Goal: Complete application form

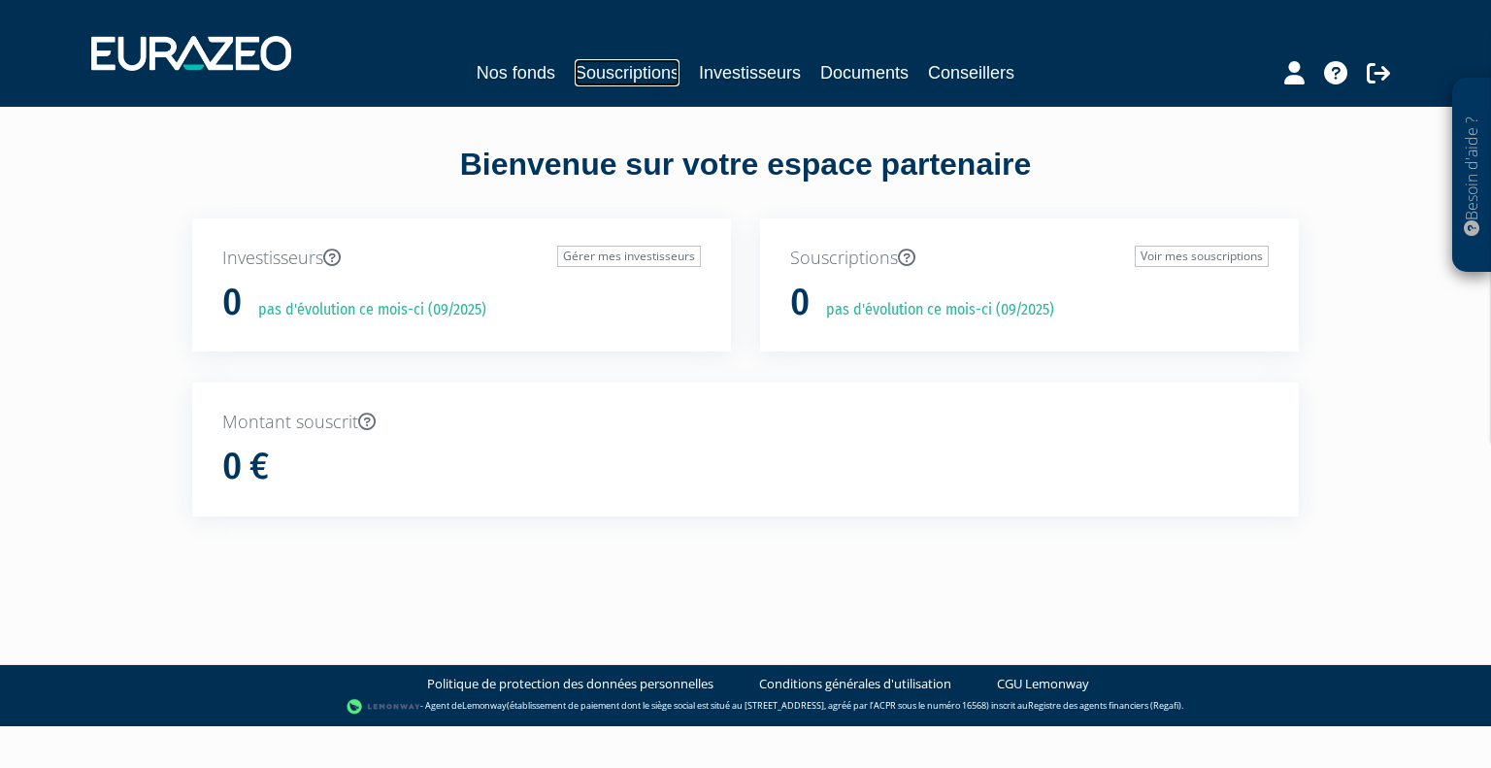
click at [610, 76] on link "Souscriptions" at bounding box center [627, 72] width 105 height 27
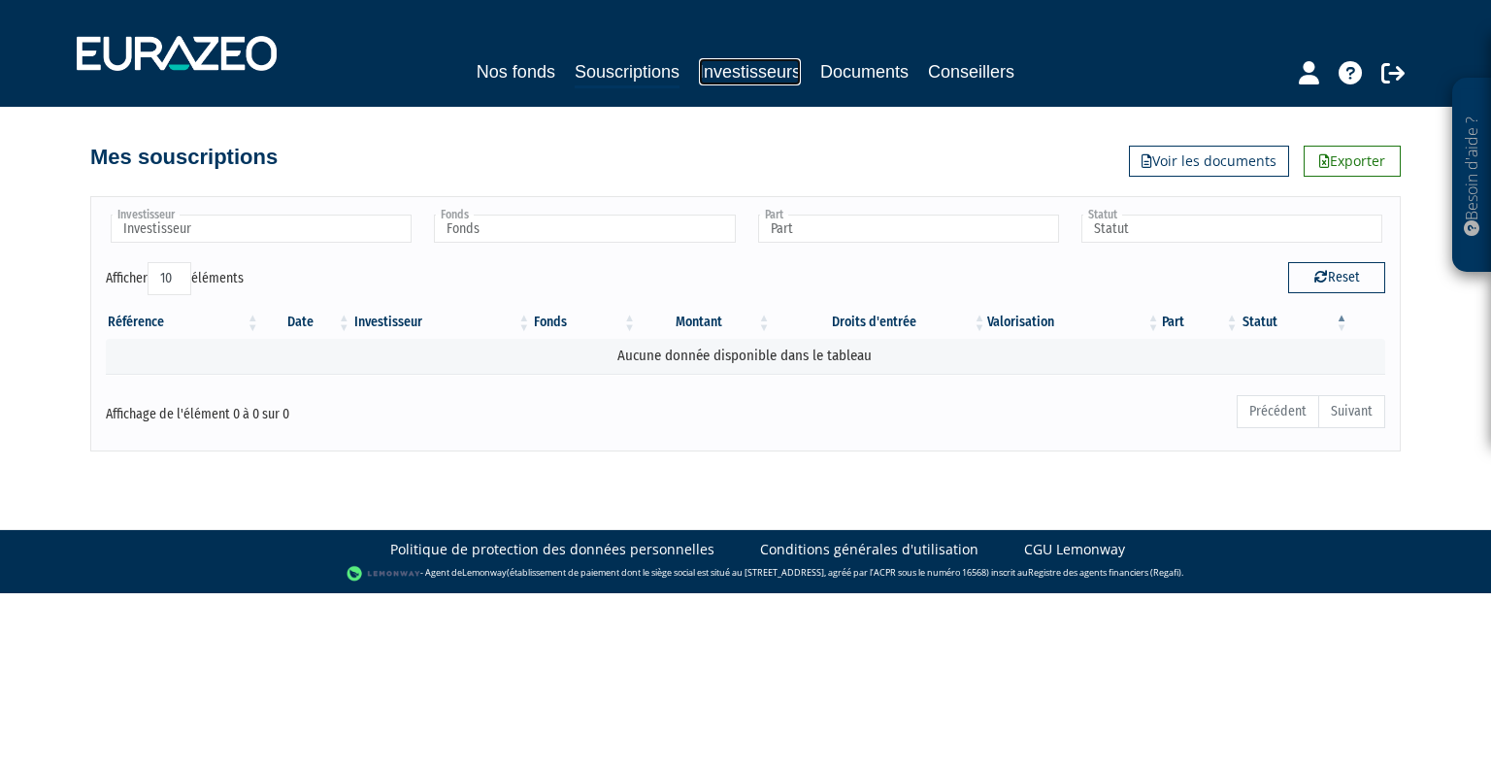
click at [743, 71] on link "Investisseurs" at bounding box center [750, 71] width 102 height 27
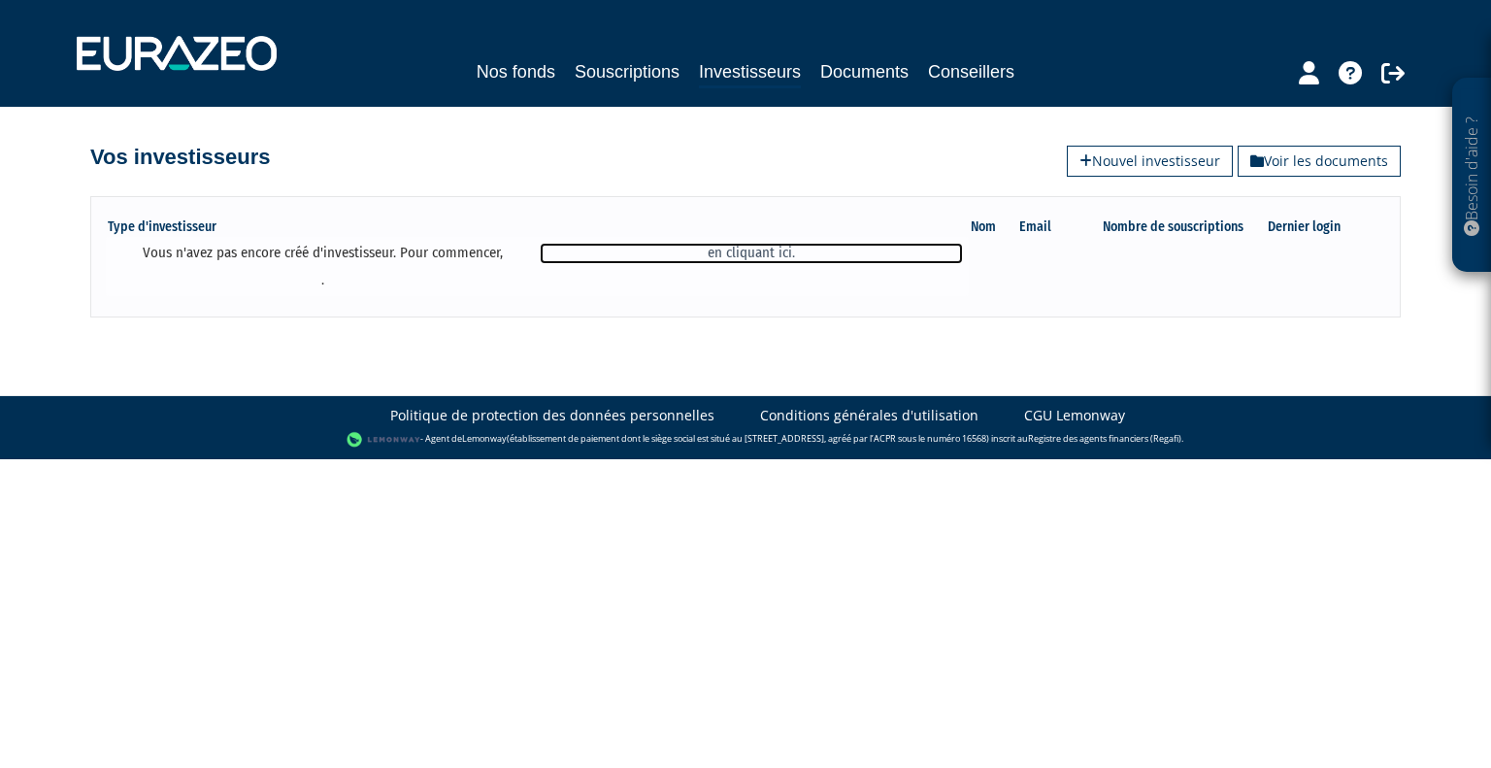
click at [751, 255] on link "en cliquant ici." at bounding box center [751, 253] width 422 height 20
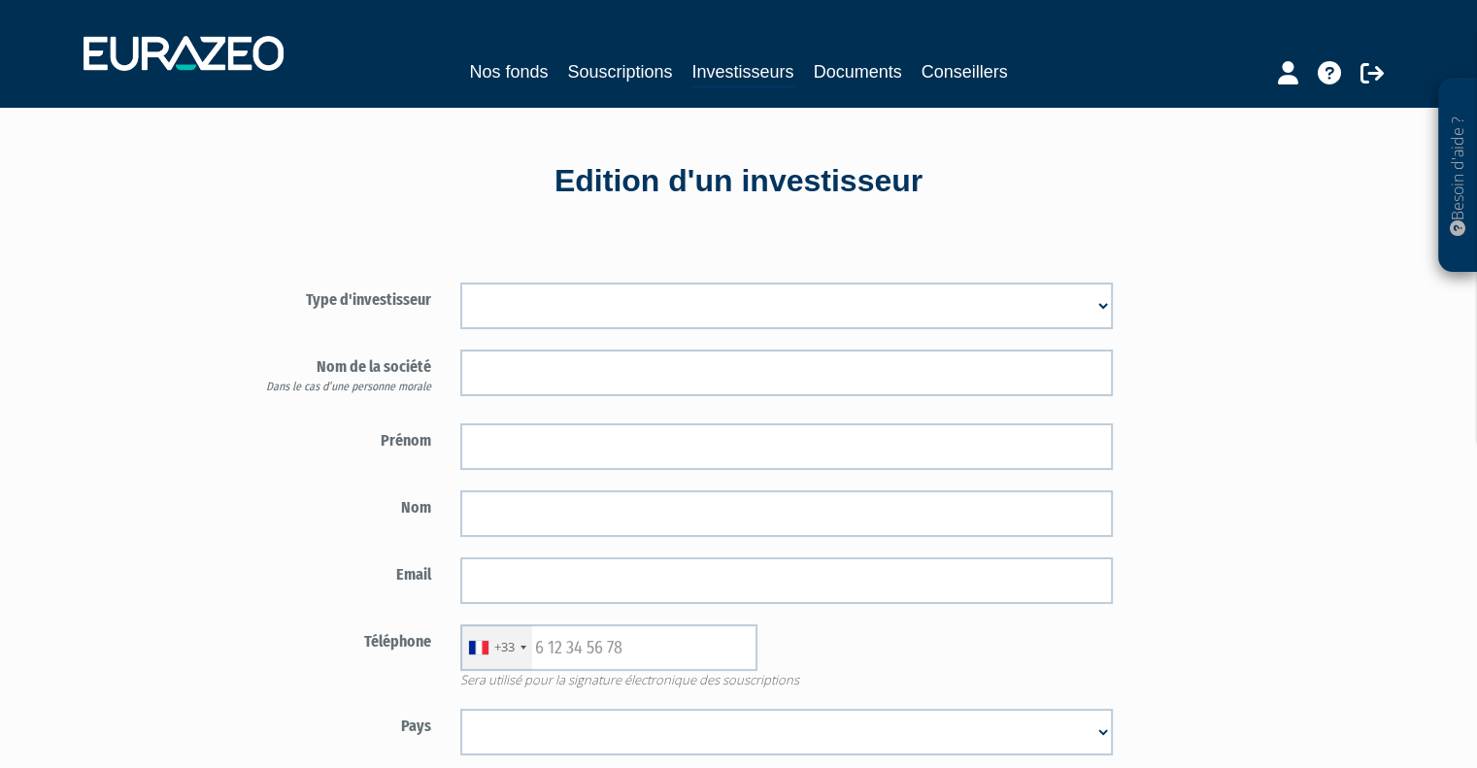
click at [908, 286] on select "Mr [PERSON_NAME] Société" at bounding box center [786, 306] width 653 height 47
click at [1213, 325] on div "Type d'investisseur Mr [PERSON_NAME] Société Prénom Nom Email" at bounding box center [787, 586] width 1136 height 707
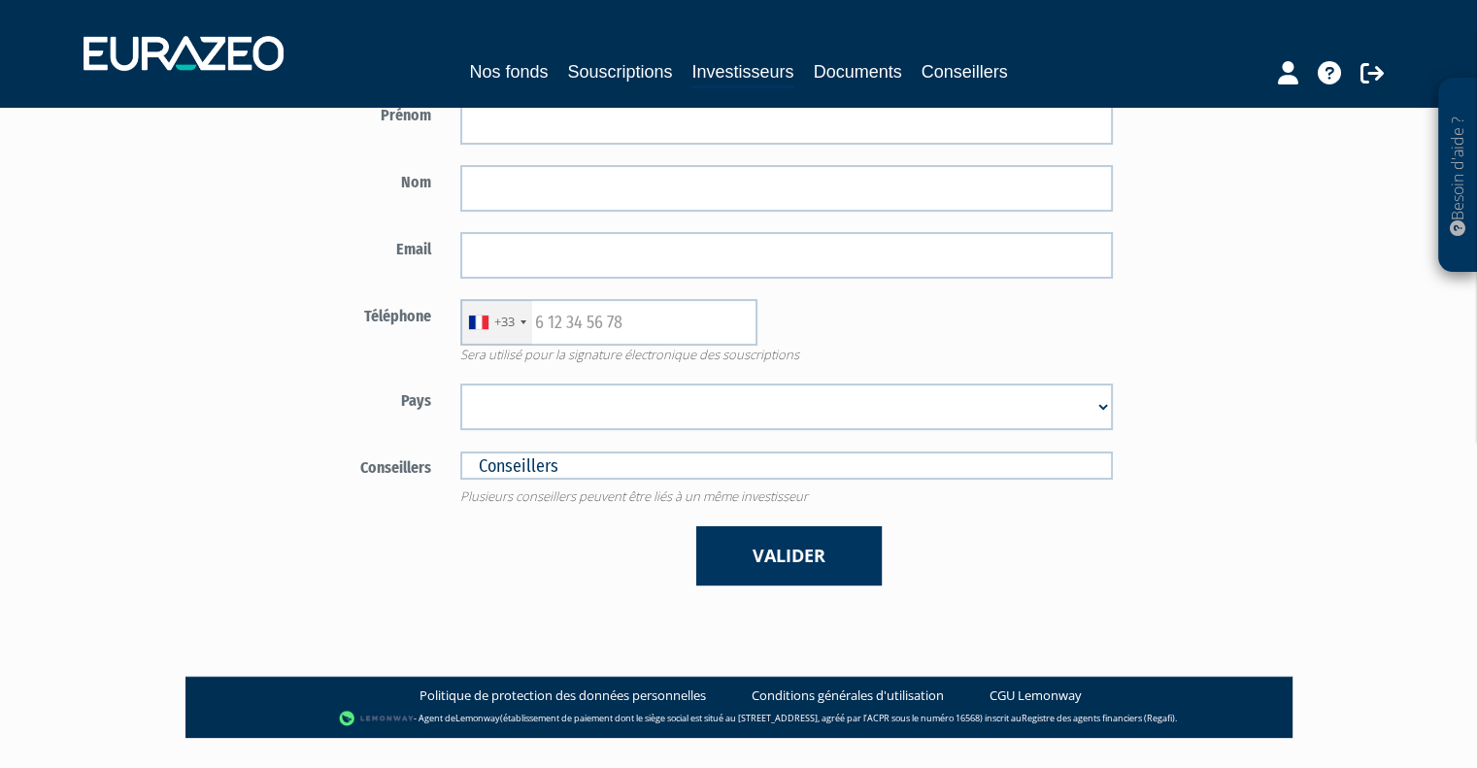
scroll to position [373, 0]
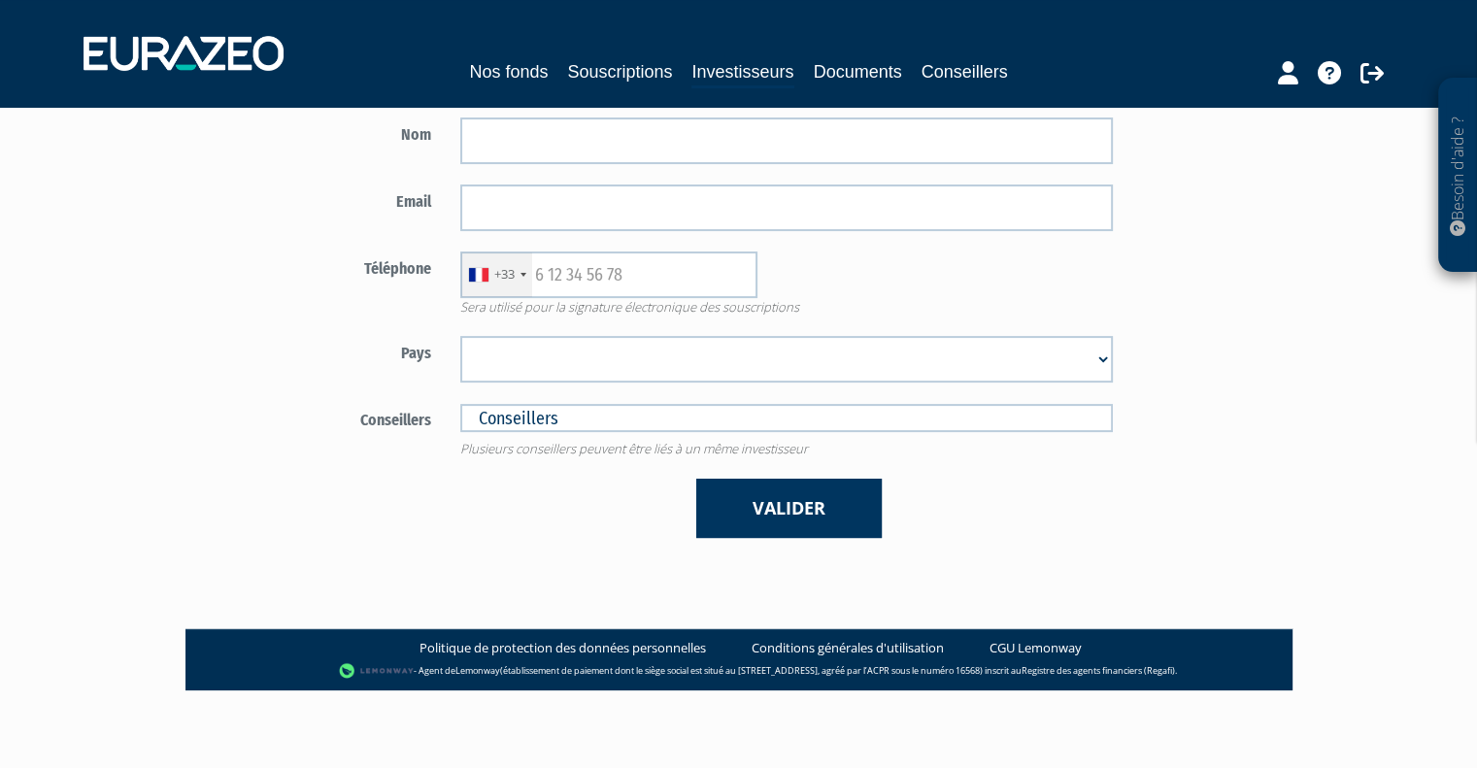
click at [1020, 396] on form "Type d'investisseur Mr [PERSON_NAME] Société" at bounding box center [673, 224] width 909 height 628
click at [1028, 411] on input "text" at bounding box center [786, 418] width 653 height 28
click at [1198, 330] on div "Type d'investisseur Mr Mme Société Prénom Nom Email" at bounding box center [787, 213] width 1136 height 707
type input "Conseillers"
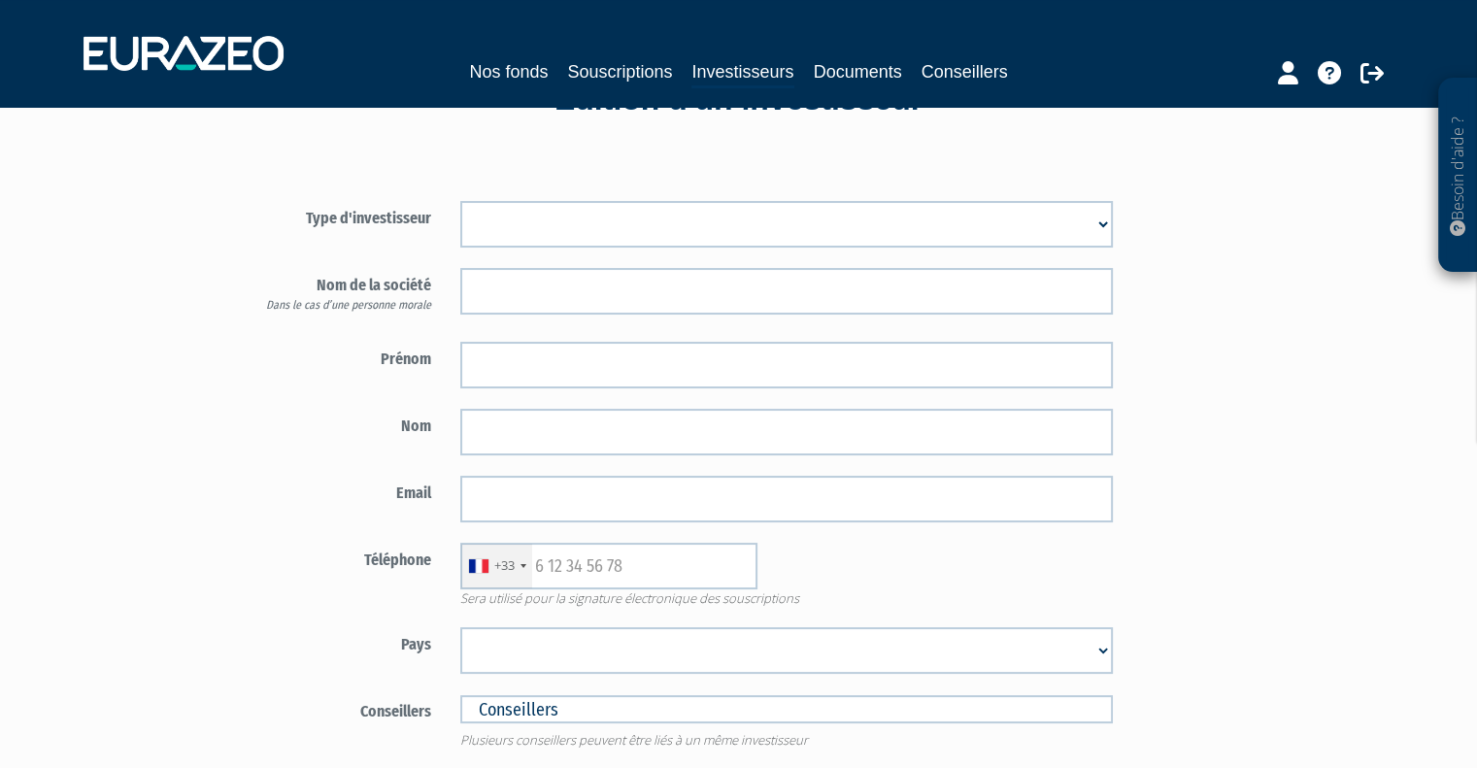
scroll to position [82, 0]
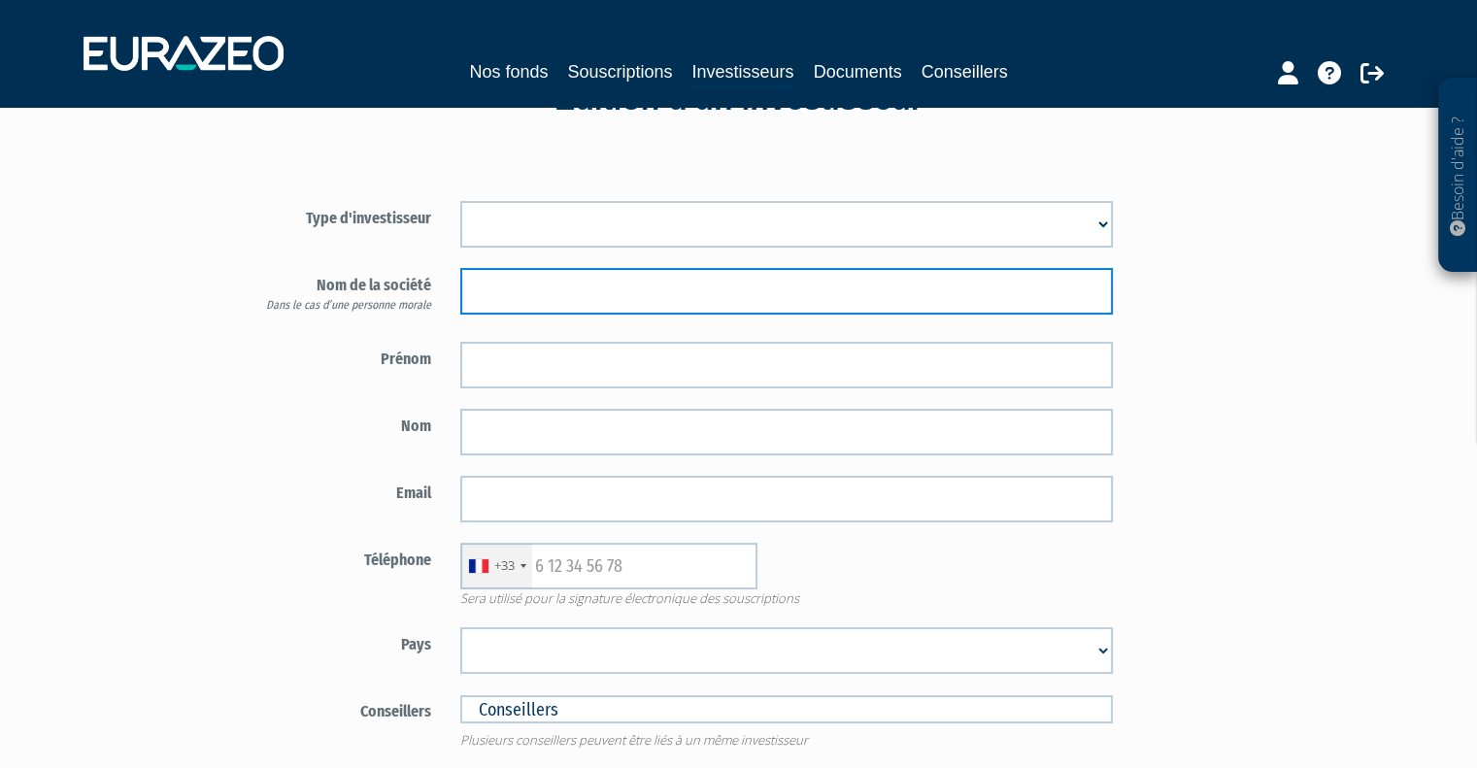
click at [1069, 300] on input "text" at bounding box center [786, 291] width 653 height 47
type input "SANKALPA"
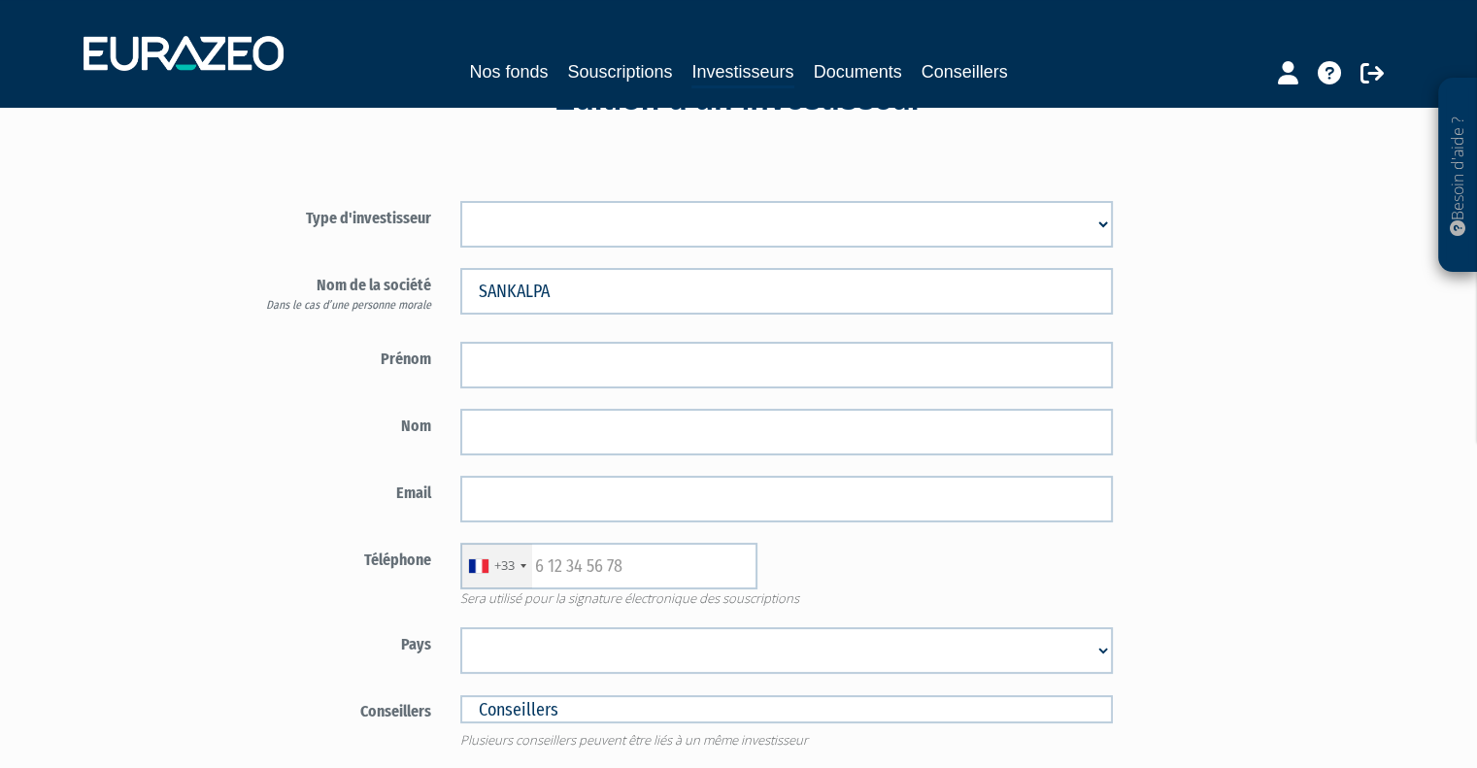
click at [1060, 216] on select "Mr Mme Société" at bounding box center [786, 224] width 653 height 47
select select "2"
click at [460, 201] on select "Mr Mme Société" at bounding box center [786, 224] width 653 height 47
click at [1253, 271] on div "Type d'investisseur Mr Mme Société SANKALPA Prénom" at bounding box center [787, 504] width 1136 height 707
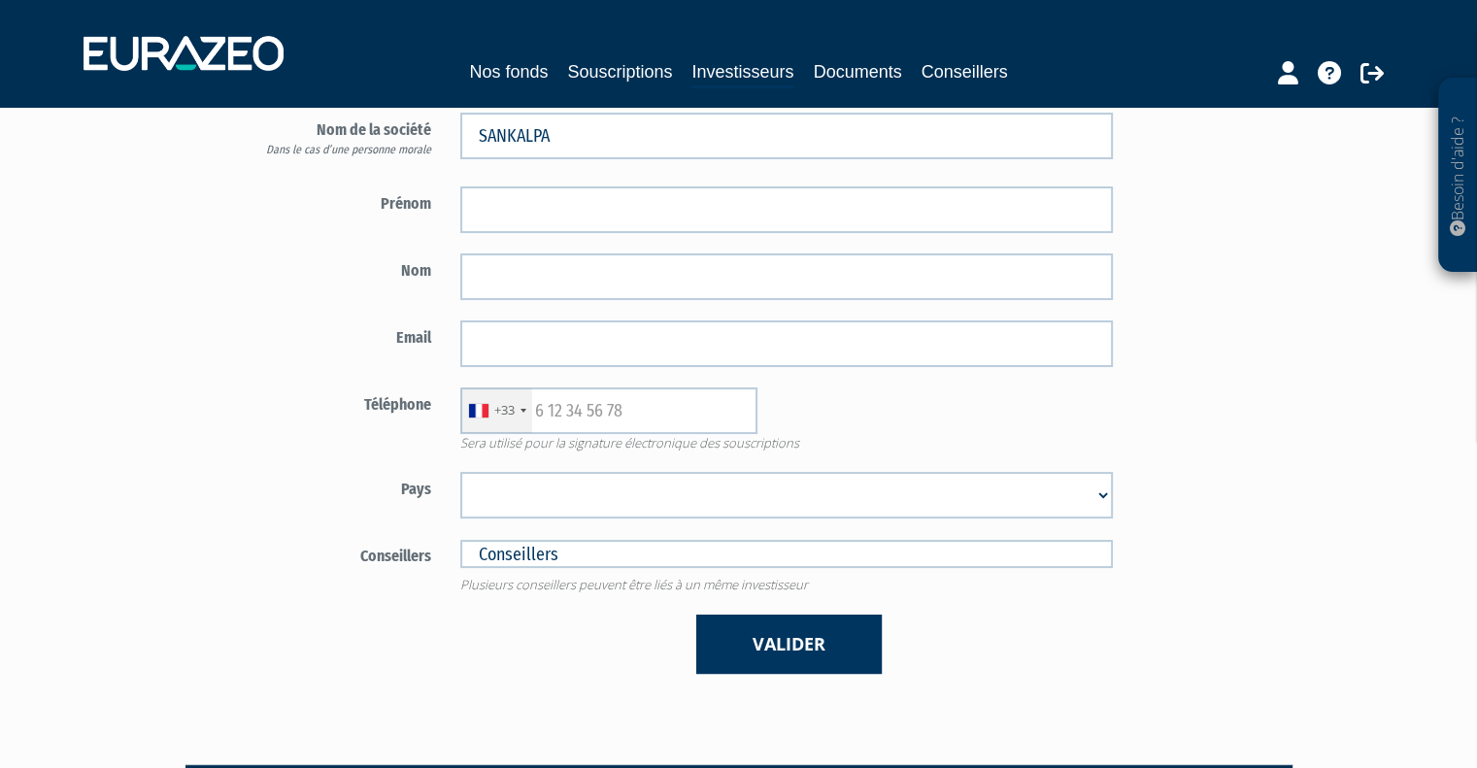
scroll to position [276, 0]
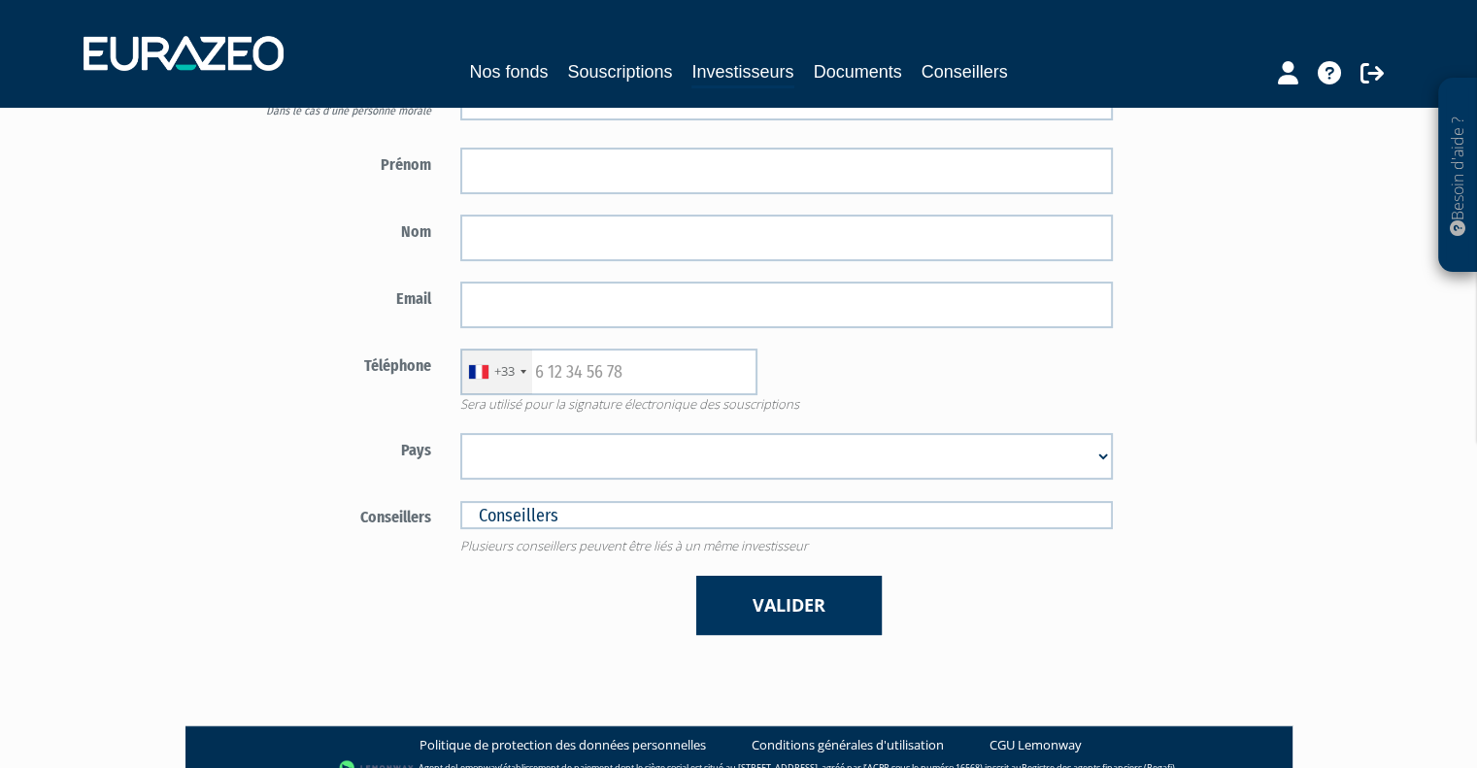
click at [1061, 457] on select "Afghanistan Afrique du Sud Albanie Algérie Allemagne Andorre Angola Anguilla An…" at bounding box center [786, 456] width 653 height 47
select select "75"
click at [460, 433] on select "Afghanistan Afrique du Sud Albanie Algérie Allemagne Andorre Angola Anguilla An…" at bounding box center [786, 456] width 653 height 47
click at [1198, 346] on div "Type d'investisseur Mr Mme Société SANKALPA Prénom" at bounding box center [787, 310] width 1136 height 707
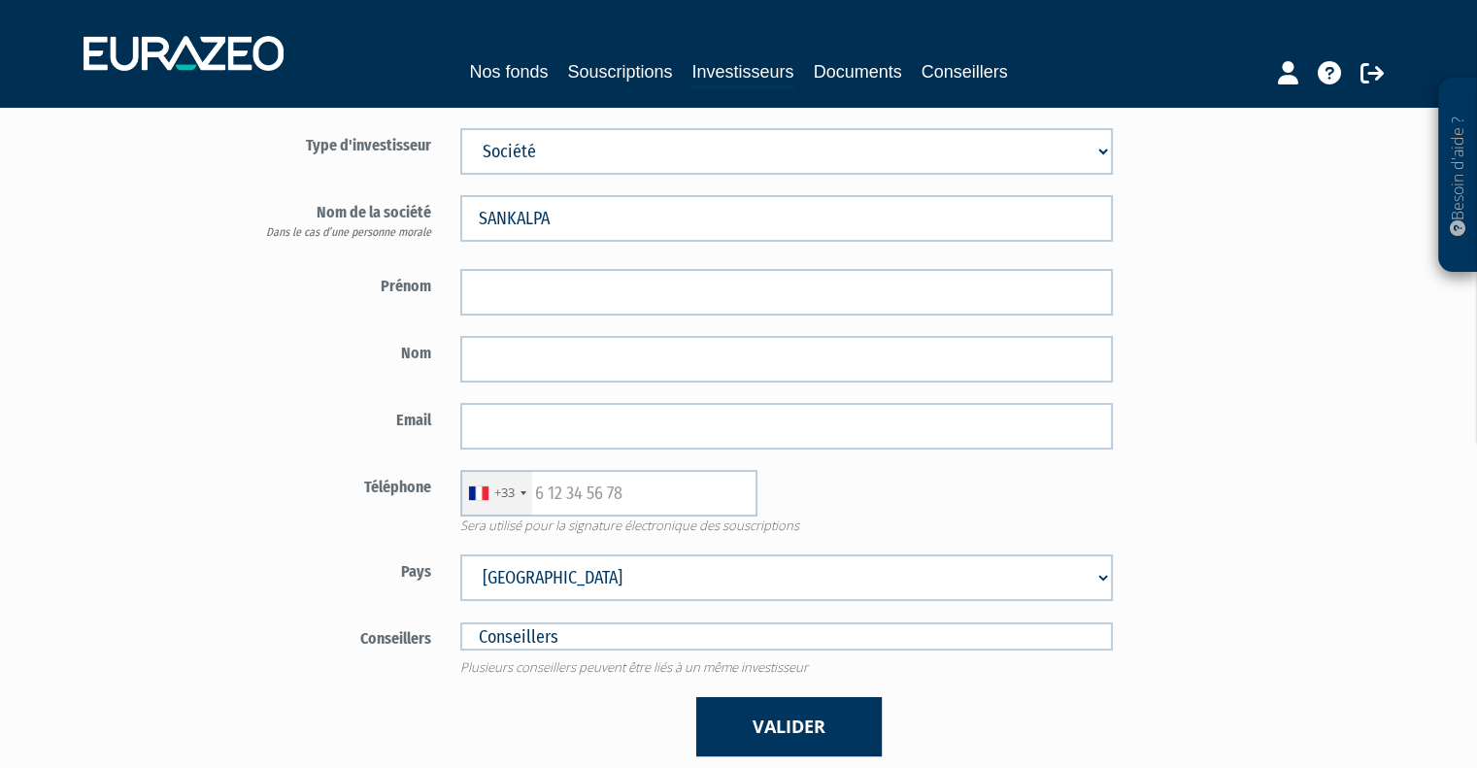
scroll to position [151, 0]
click at [1202, 359] on div "Type d'investisseur Mr Mme Société SANKALPA Prénom" at bounding box center [787, 435] width 1136 height 707
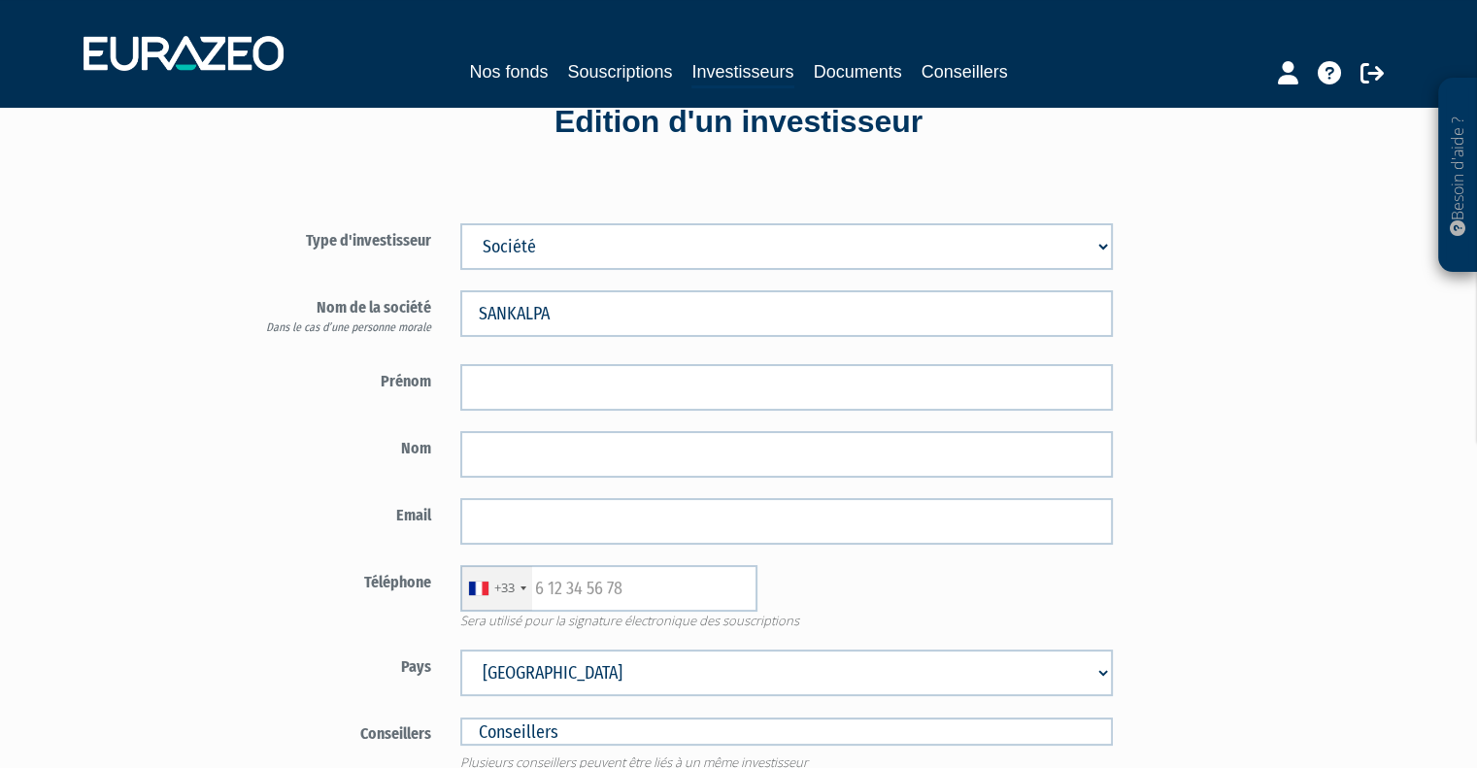
scroll to position [0, 0]
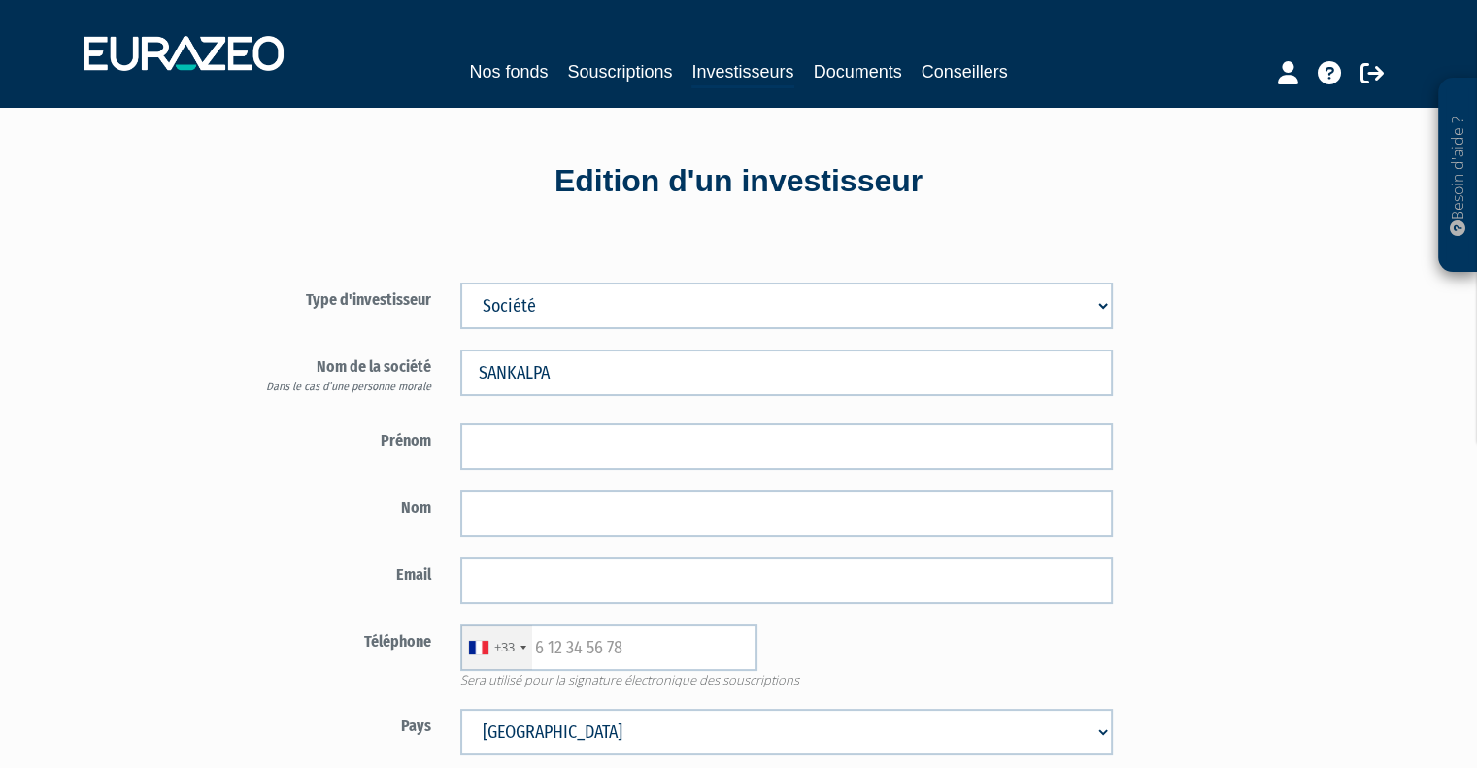
click at [1196, 256] on div "Type d'investisseur Mr Mme Société SANKALPA Prénom" at bounding box center [787, 586] width 1136 height 707
click at [1208, 254] on div "Type d'investisseur Mr Mme Société SANKALPA Prénom" at bounding box center [787, 586] width 1136 height 707
click at [1165, 239] on div "Type d'investisseur Mr Mme Société SANKALPA Prénom" at bounding box center [787, 586] width 1136 height 707
